Goal: Use online tool/utility

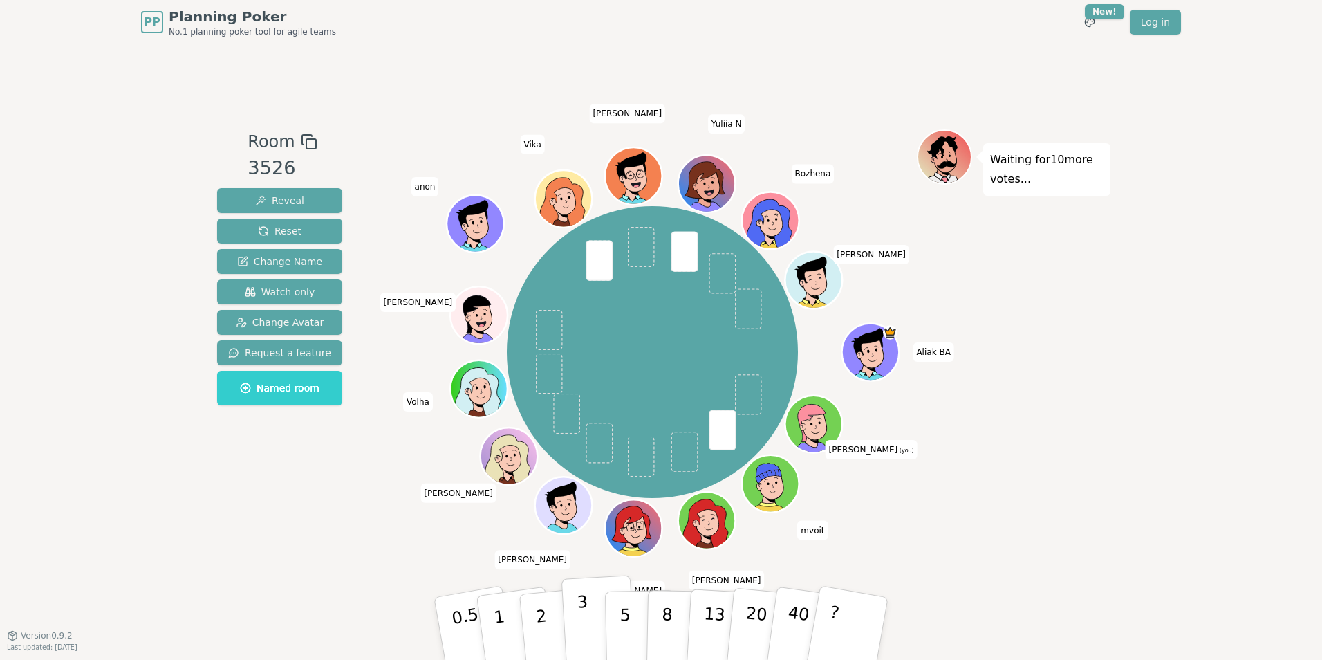
click at [585, 633] on p "3" at bounding box center [584, 629] width 15 height 75
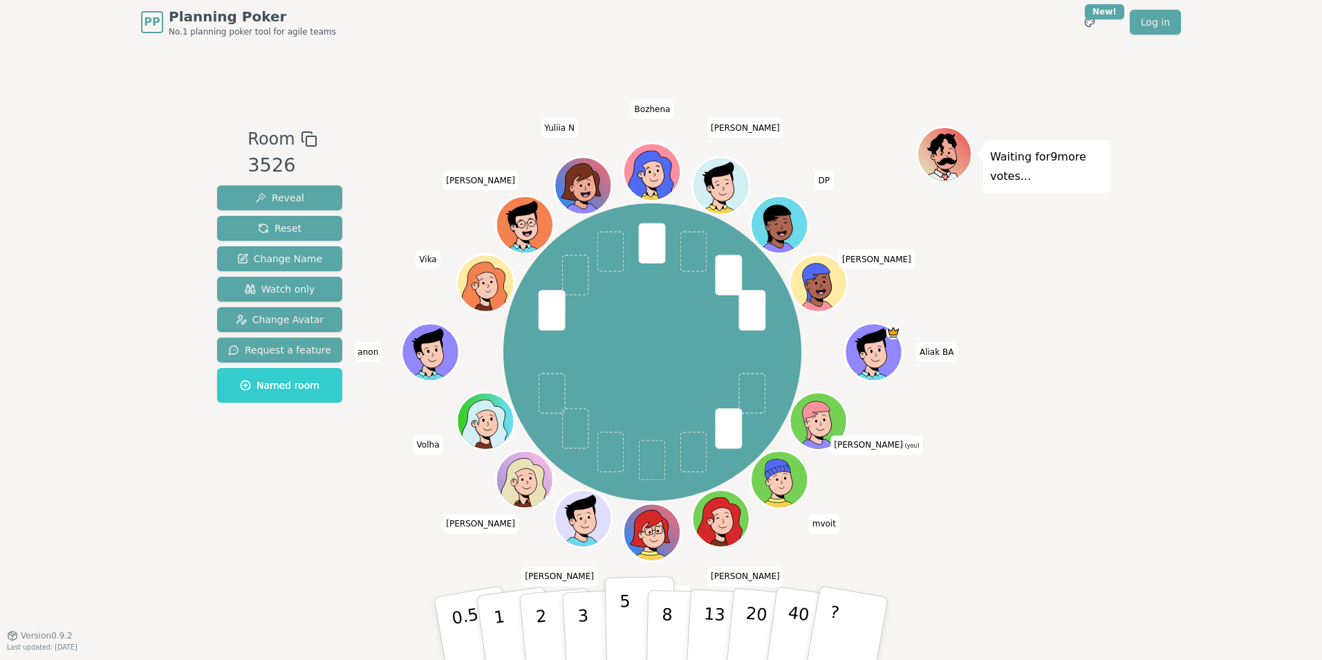
click at [631, 624] on button "5" at bounding box center [640, 628] width 71 height 105
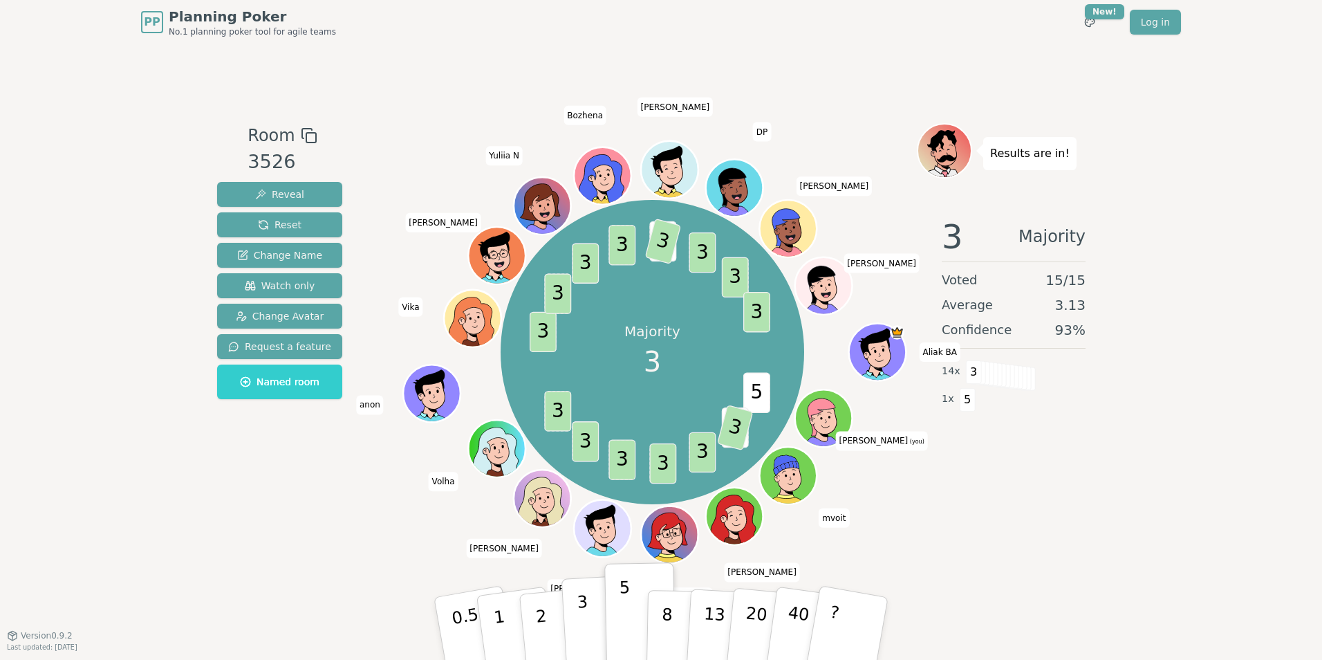
click at [590, 638] on button "3" at bounding box center [598, 629] width 75 height 108
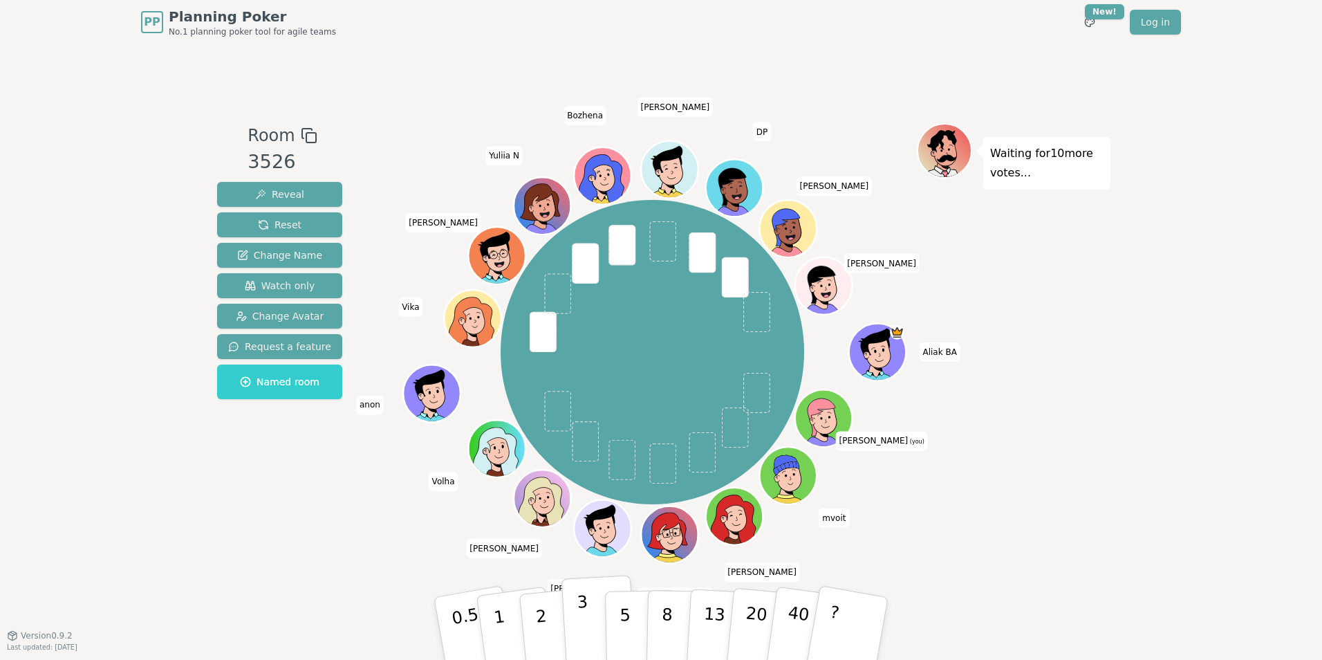
click at [590, 628] on button "3" at bounding box center [598, 629] width 75 height 108
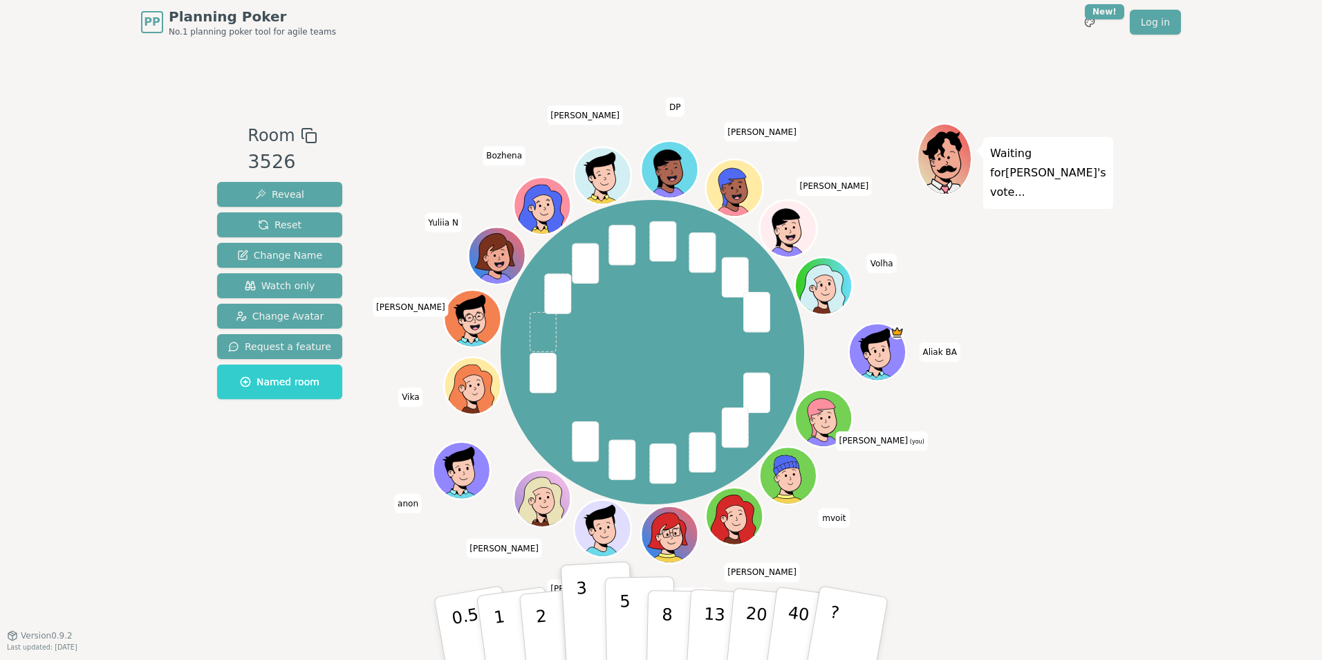
click at [625, 630] on p "5" at bounding box center [626, 628] width 12 height 75
click at [590, 629] on button "3" at bounding box center [598, 629] width 75 height 108
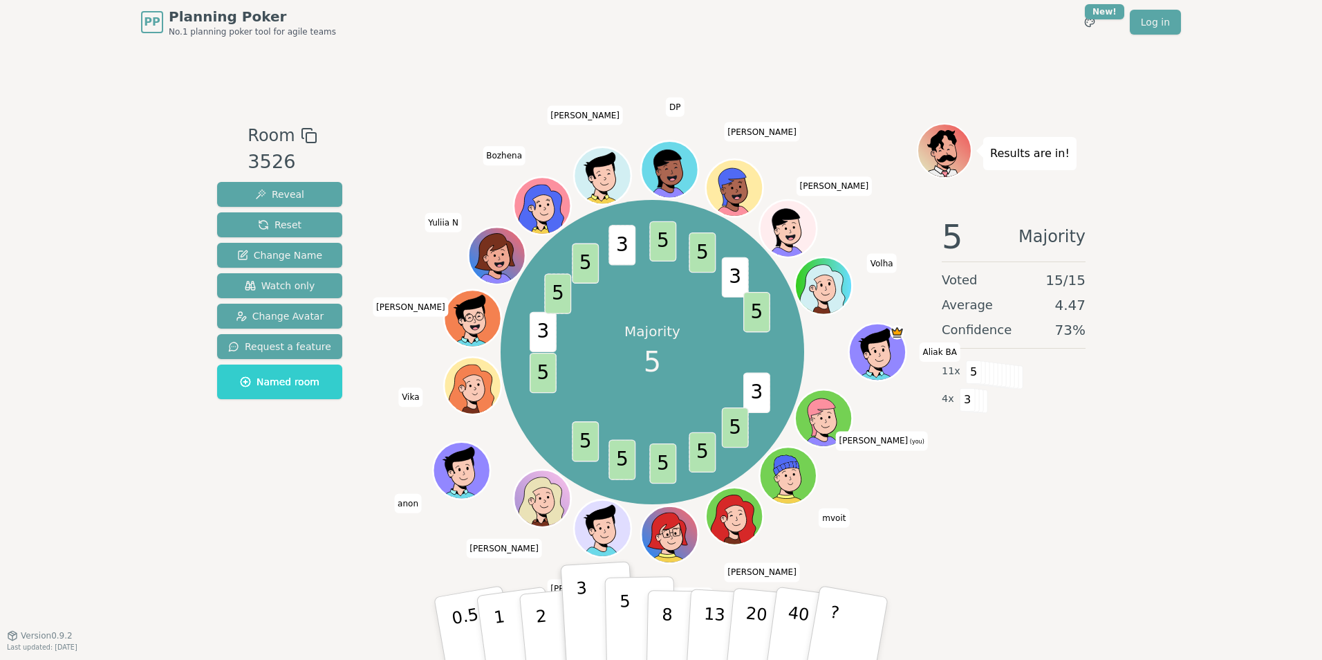
click at [626, 627] on p "5" at bounding box center [626, 628] width 12 height 75
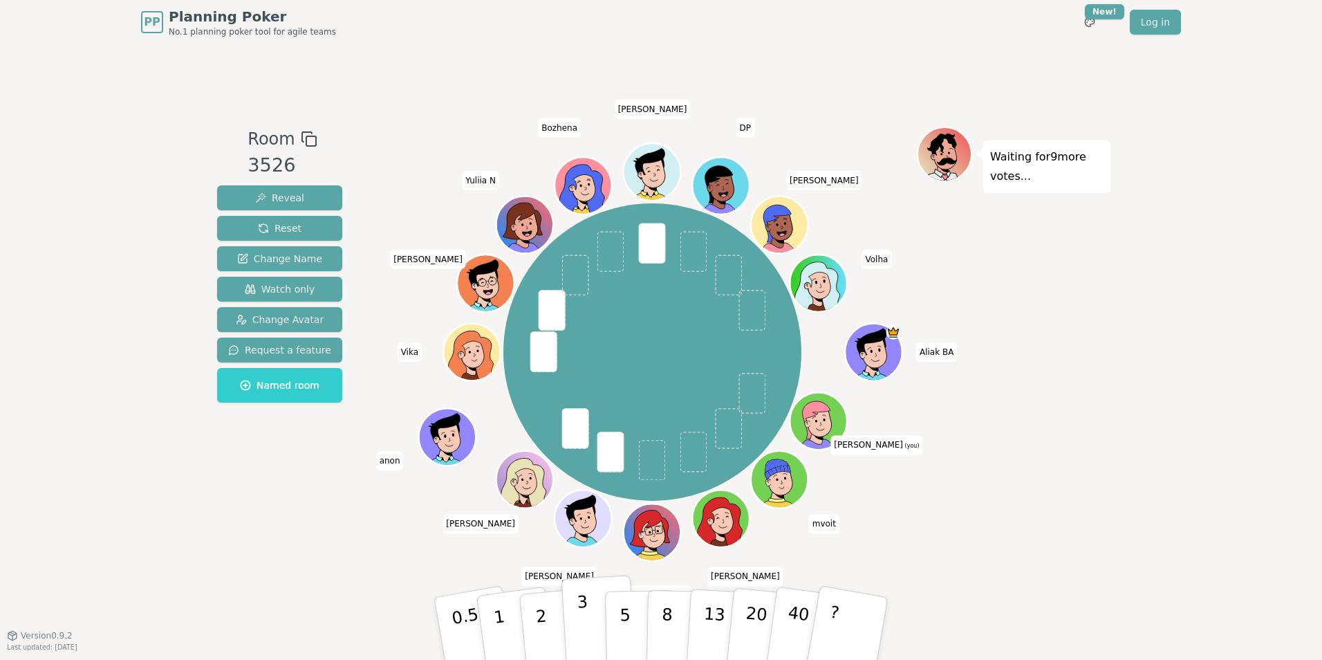
click at [593, 651] on button "3" at bounding box center [598, 629] width 75 height 108
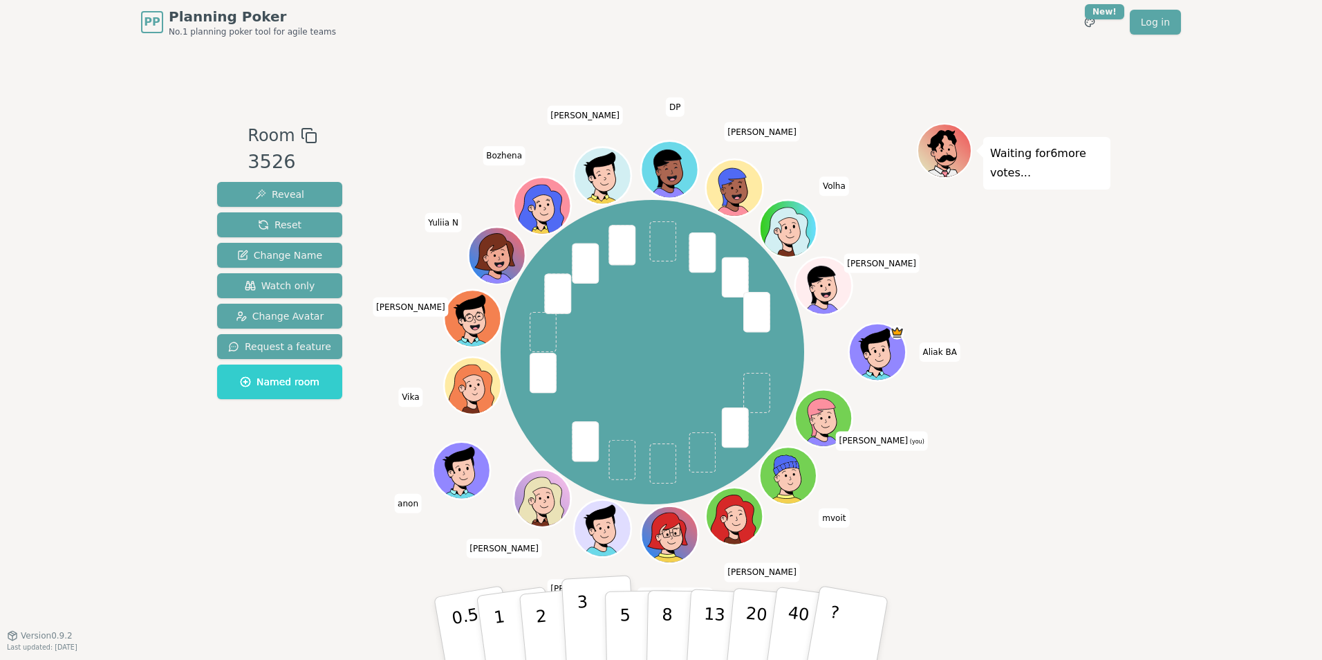
click at [595, 643] on button "3" at bounding box center [598, 629] width 75 height 108
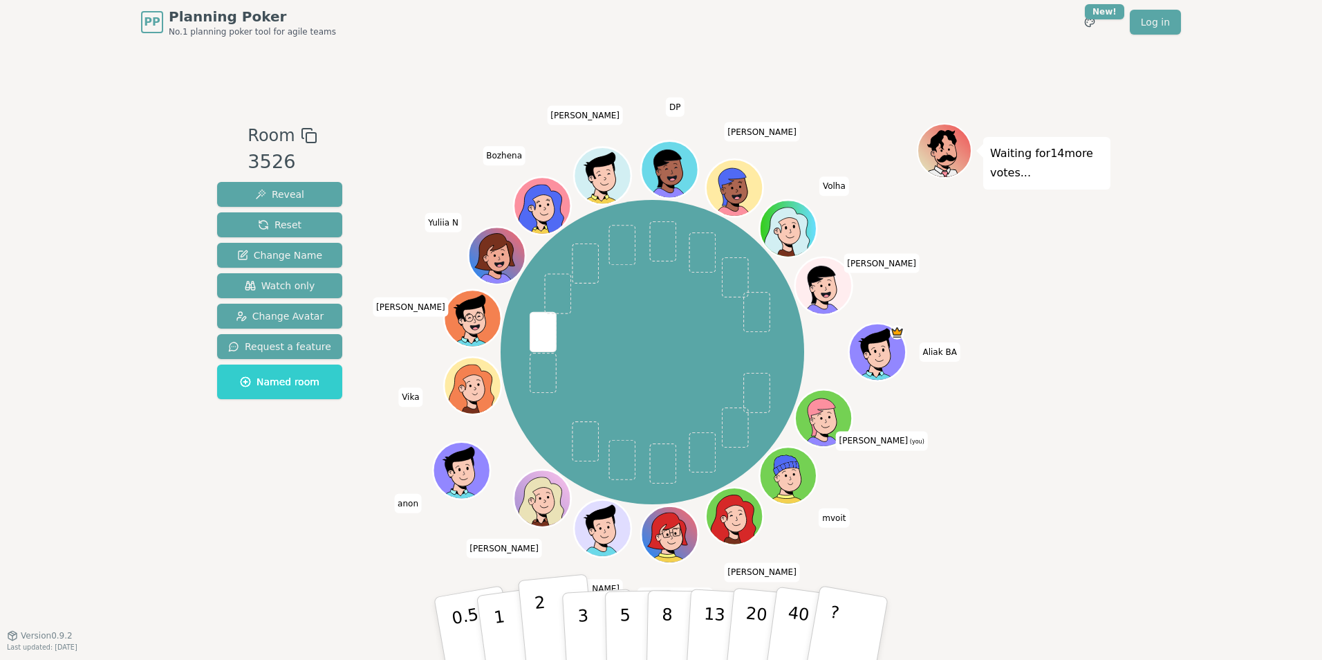
click at [557, 642] on button "2" at bounding box center [557, 629] width 79 height 110
click at [582, 637] on p "3" at bounding box center [584, 629] width 15 height 75
click at [556, 639] on button "2" at bounding box center [557, 629] width 79 height 110
click at [553, 638] on button "2" at bounding box center [557, 629] width 79 height 110
